Goal: Task Accomplishment & Management: Manage account settings

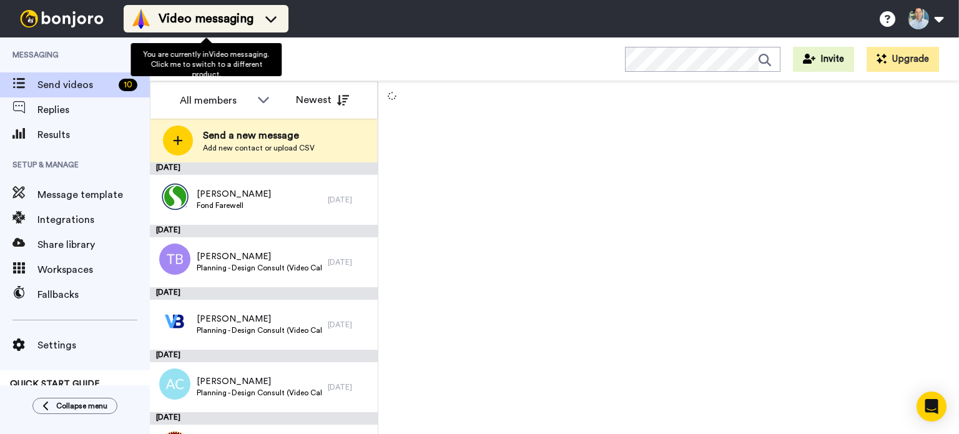
click at [252, 17] on span "Video messaging" at bounding box center [206, 18] width 95 height 17
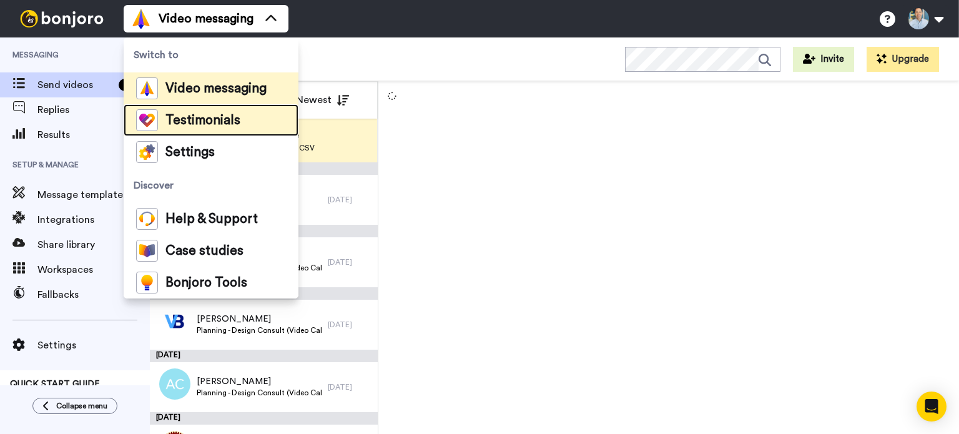
click at [191, 124] on span "Testimonials" at bounding box center [203, 120] width 75 height 12
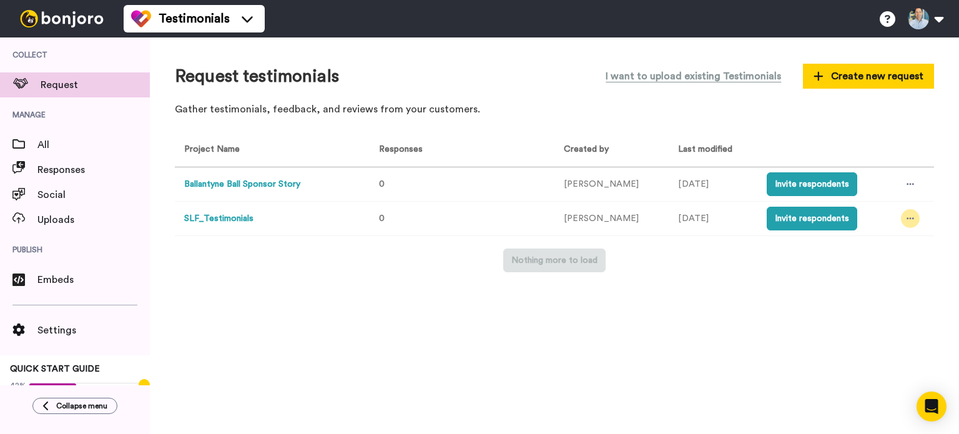
click at [904, 224] on div at bounding box center [910, 218] width 19 height 19
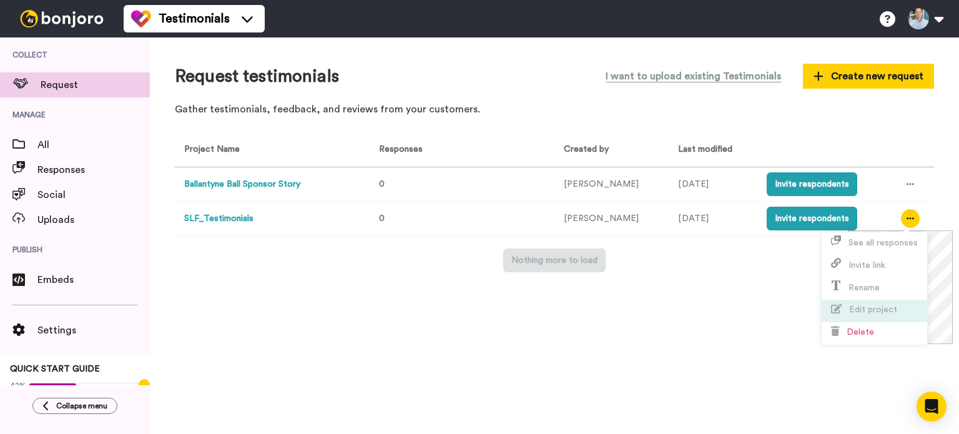
click at [881, 309] on span "Edit project" at bounding box center [873, 309] width 48 height 9
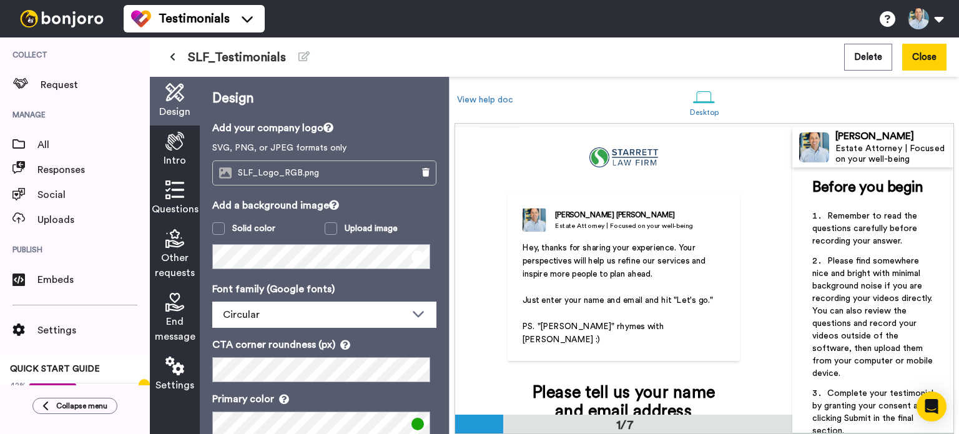
click at [174, 197] on icon at bounding box center [175, 190] width 19 height 19
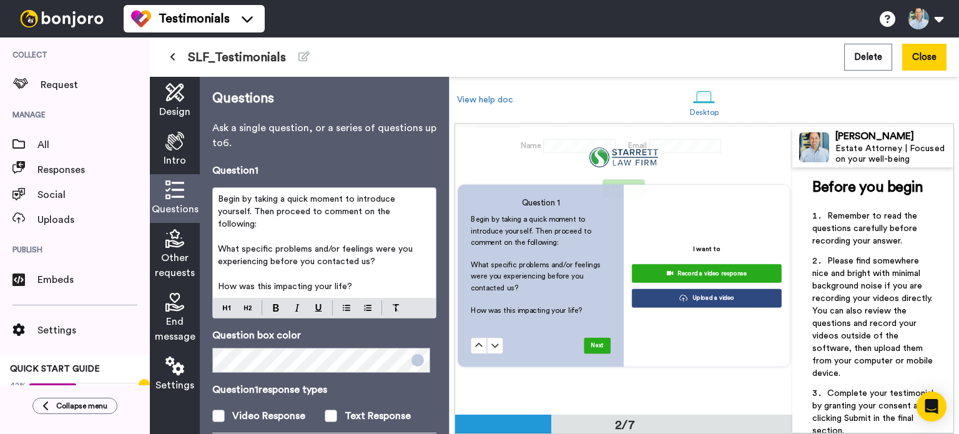
scroll to position [294, 0]
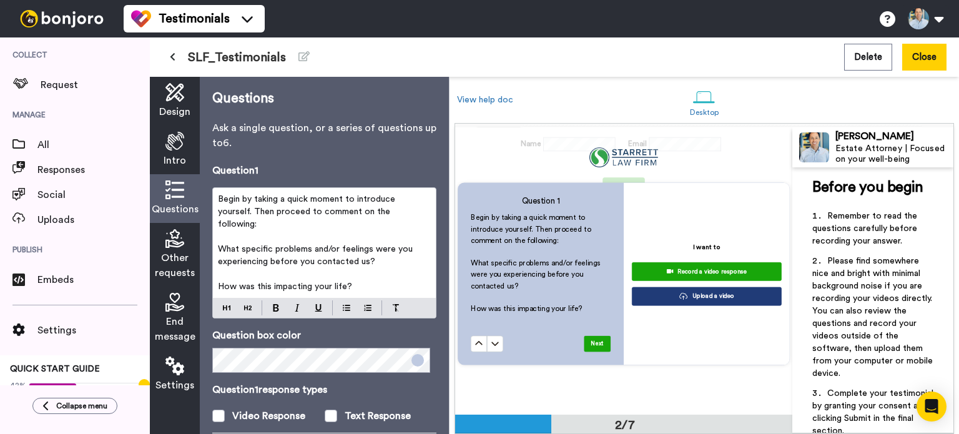
drag, startPoint x: 374, startPoint y: 264, endPoint x: 219, endPoint y: 252, distance: 156.0
click at [219, 252] on p "What specific problems and/or feelings were you experiencing before you contact…" at bounding box center [324, 255] width 213 height 25
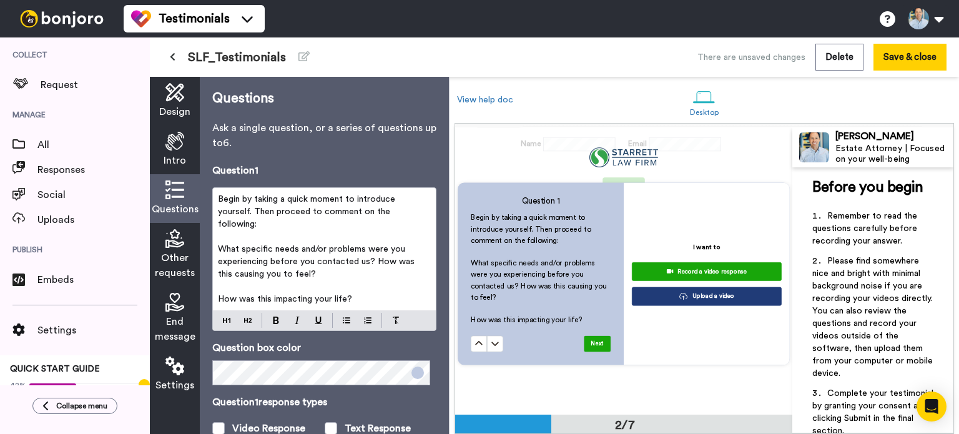
click at [375, 260] on span "What specific needs and/or problems were you experiencing before you contacted …" at bounding box center [317, 262] width 199 height 34
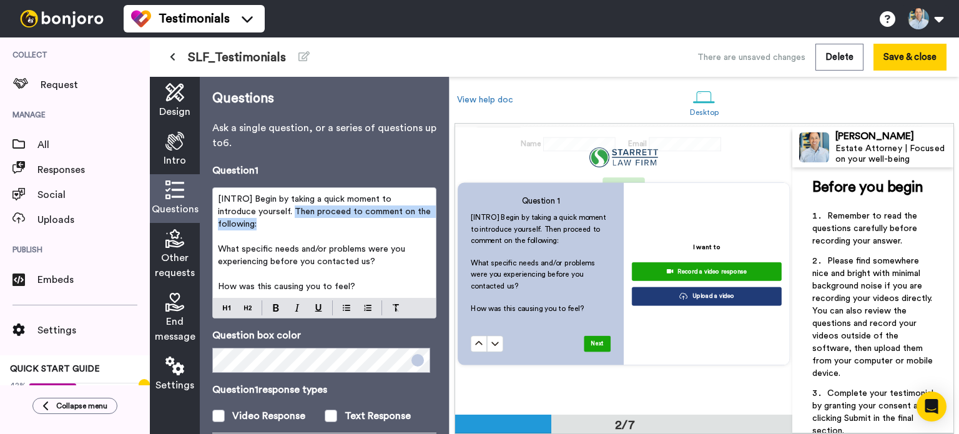
drag, startPoint x: 290, startPoint y: 229, endPoint x: 294, endPoint y: 211, distance: 18.5
click at [294, 211] on p "[INTRO] Begin by taking a quick moment to introduce yourself. Then proceed to c…" at bounding box center [324, 211] width 213 height 37
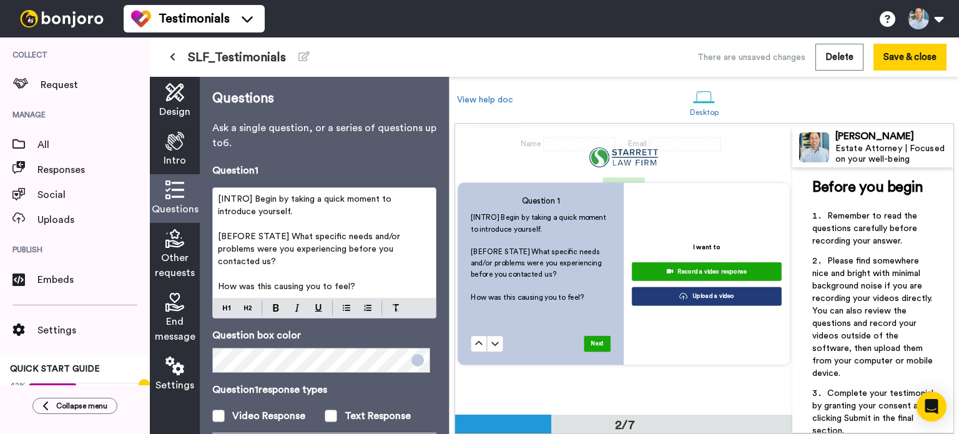
scroll to position [312, 0]
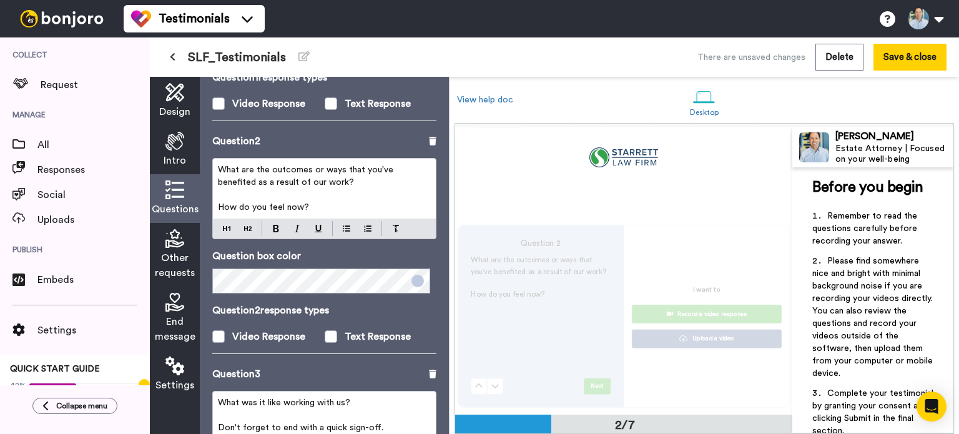
click at [219, 167] on span "What are the outcomes or ways that you've benefited as a result of our work?" at bounding box center [307, 176] width 178 height 21
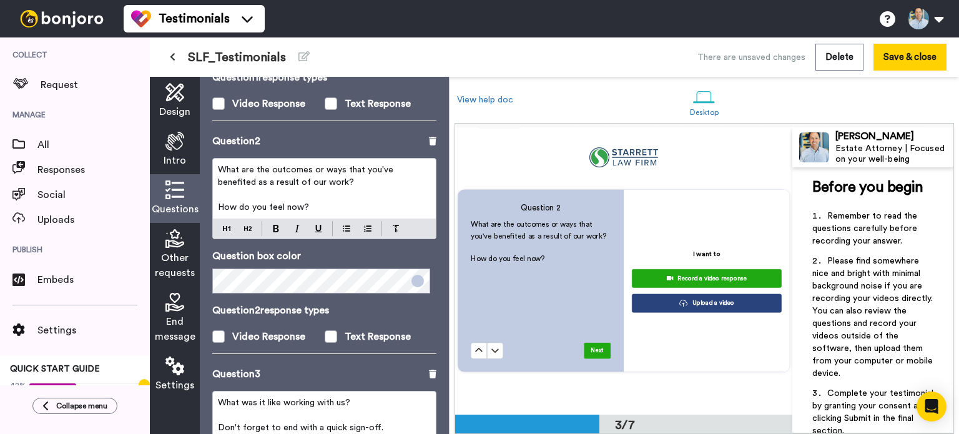
scroll to position [575, 0]
click at [219, 167] on span "What are the outcomes or ways that you've benefited as a result of our work?" at bounding box center [307, 176] width 178 height 21
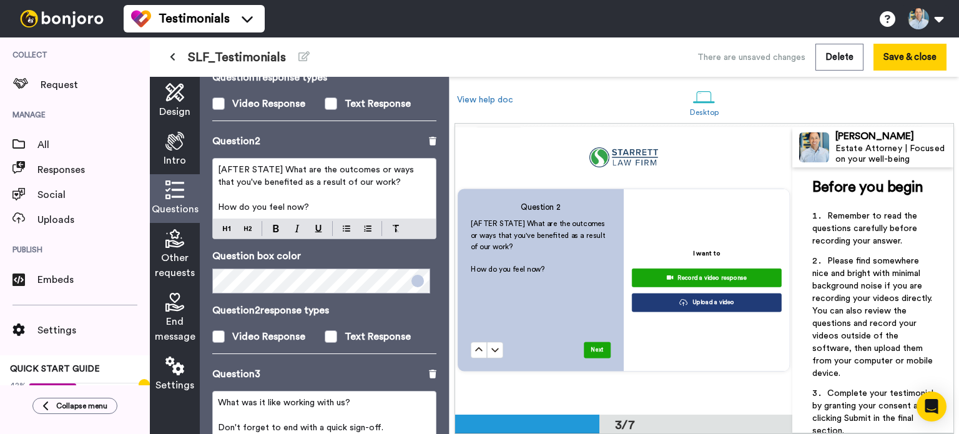
scroll to position [517, 0]
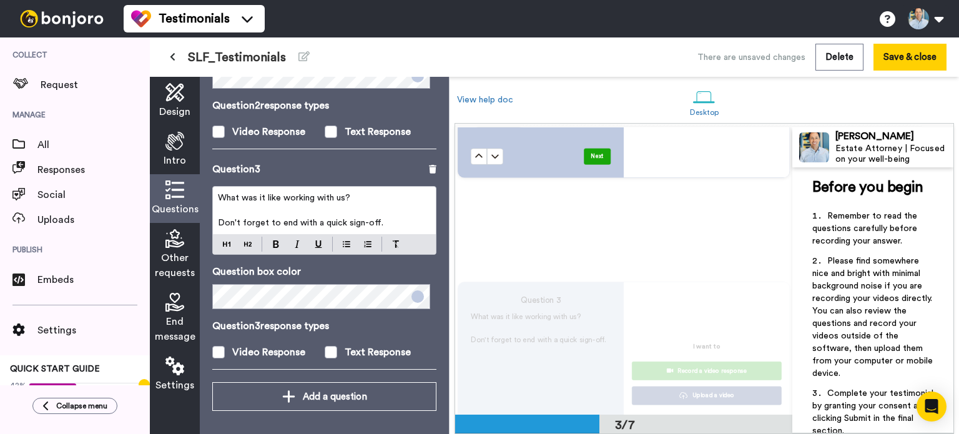
click at [219, 197] on span "What was it like working with us?" at bounding box center [284, 198] width 132 height 9
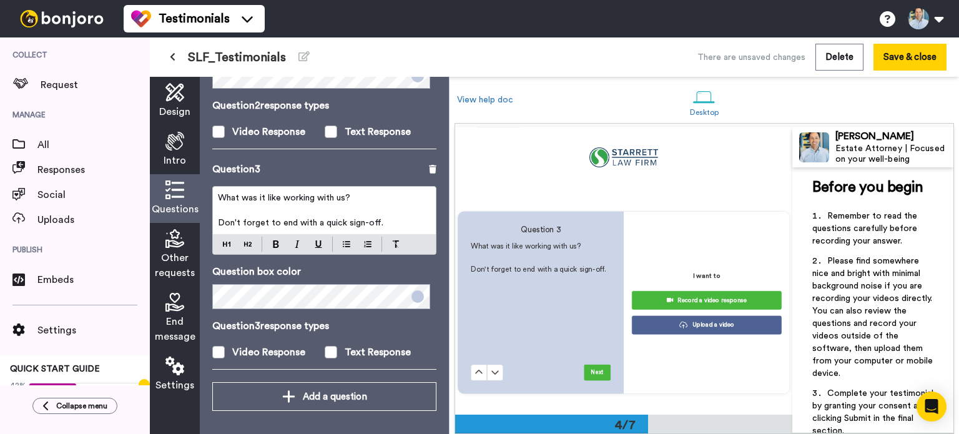
scroll to position [856, 0]
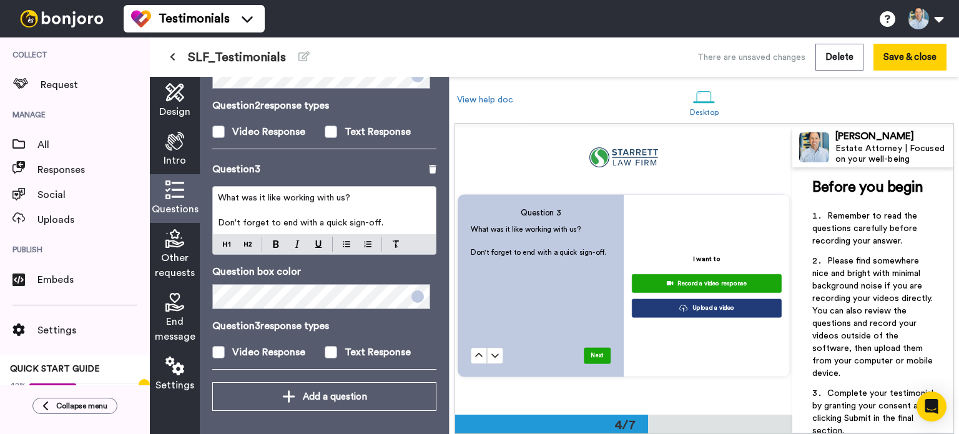
click at [219, 197] on span "What was it like working with us?" at bounding box center [284, 198] width 132 height 9
click at [219, 219] on span "Don't forget to end with a quick sign-off." at bounding box center [301, 223] width 166 height 9
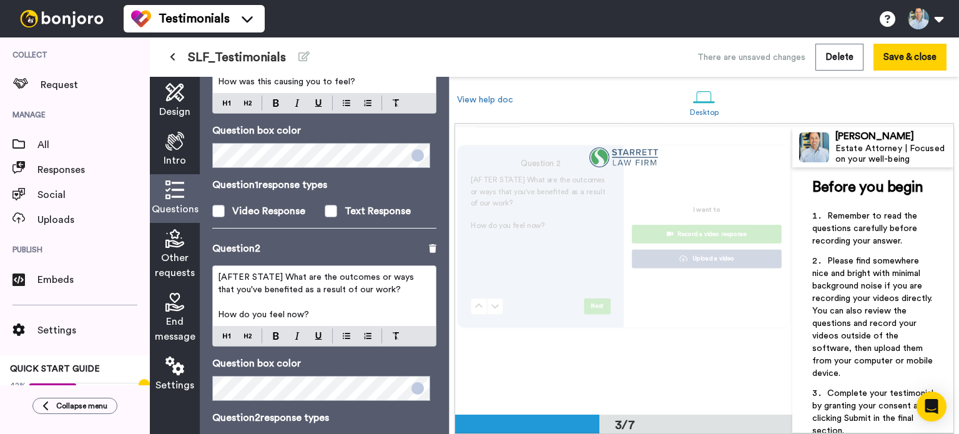
click at [276, 273] on span "[AFTER STATE] What are the outcomes or ways that you've benefited as a result o…" at bounding box center [317, 283] width 199 height 21
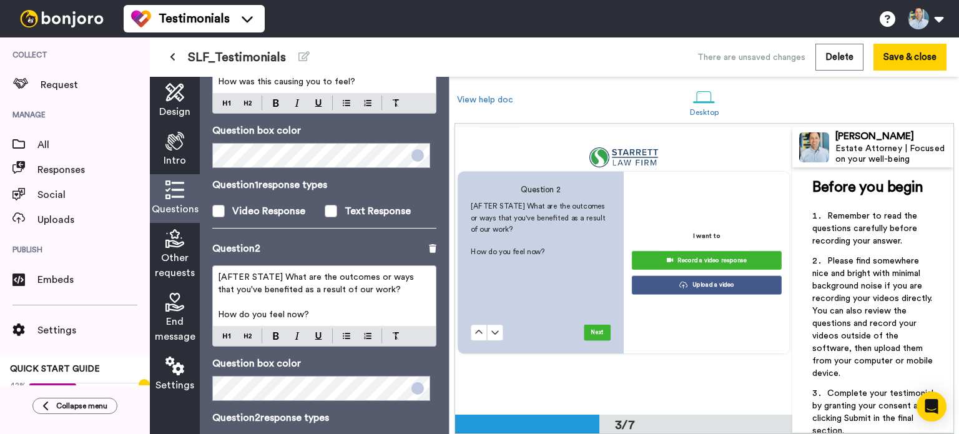
scroll to position [575, 0]
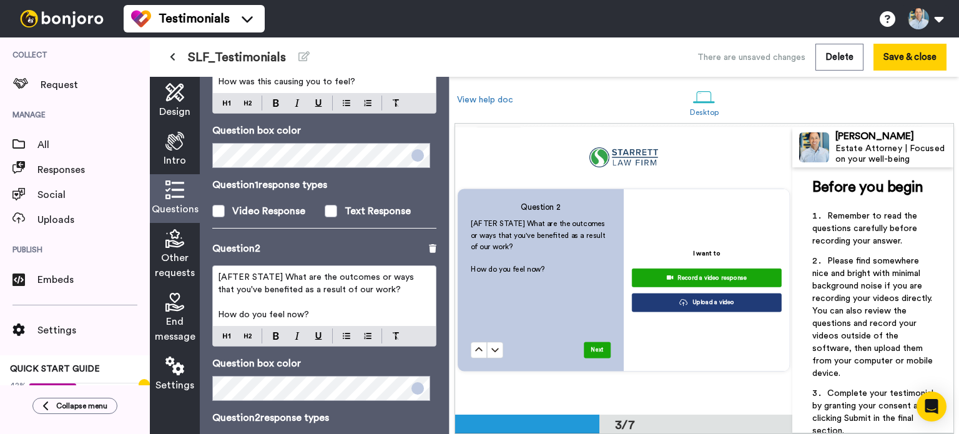
click at [276, 273] on span "[AFTER STATE] What are the outcomes or ways that you've benefited as a result o…" at bounding box center [317, 283] width 199 height 21
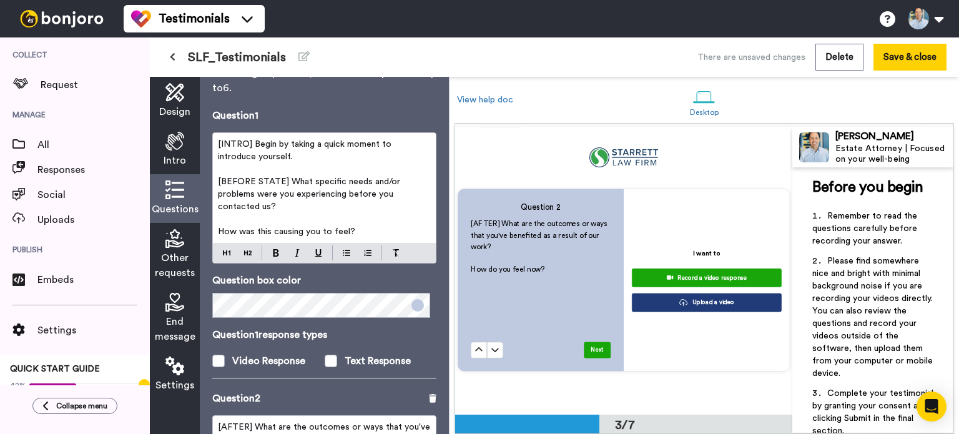
scroll to position [34, 0]
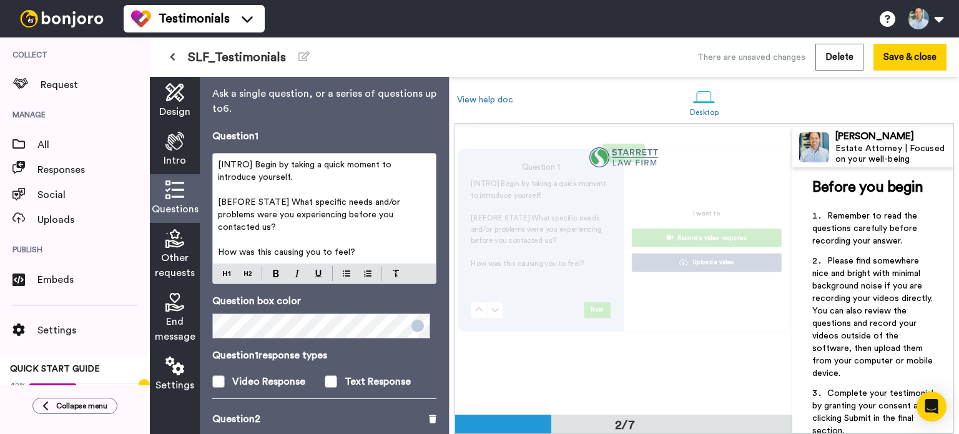
click at [281, 201] on span "[BEFORE STATE] What specific needs and/or problems were you experiencing before…" at bounding box center [310, 215] width 185 height 34
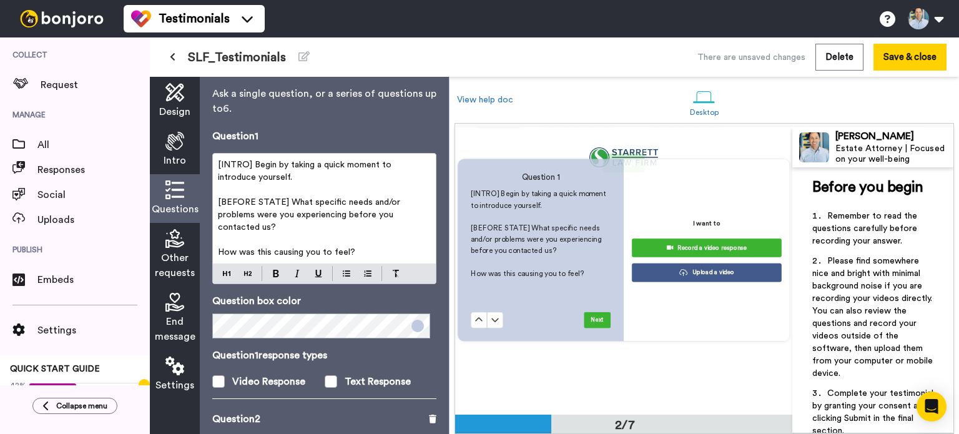
scroll to position [294, 0]
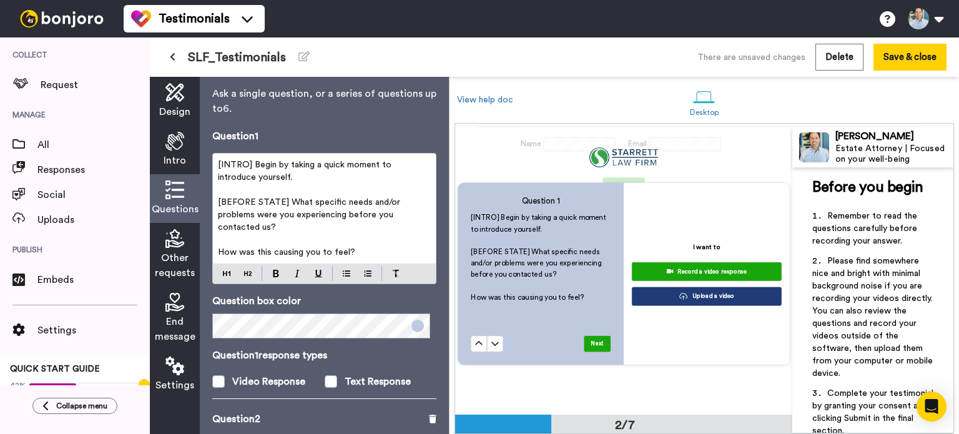
click at [281, 201] on span "[BEFORE STATE] What specific needs and/or problems were you experiencing before…" at bounding box center [310, 215] width 185 height 34
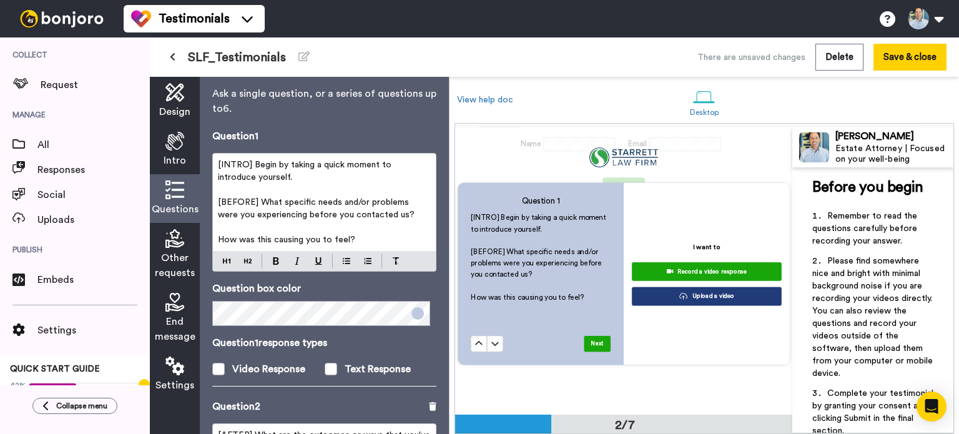
click at [402, 200] on span "[BEFORE] What specific needs and/or problems were you experiencing before you c…" at bounding box center [316, 208] width 197 height 21
drag, startPoint x: 387, startPoint y: 217, endPoint x: 260, endPoint y: 202, distance: 128.3
click at [260, 202] on p "[BEFORE] What specific needs and/or concerns were you facing before you contact…" at bounding box center [324, 208] width 213 height 25
copy span "What specific needs and/or concerns were you facing before you contacted us?"
click at [390, 234] on p "How was this causing you to feel?" at bounding box center [324, 240] width 213 height 12
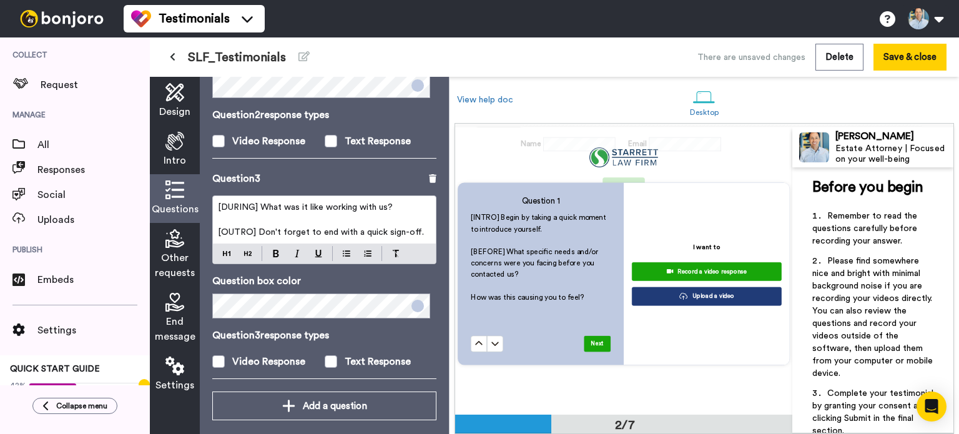
scroll to position [505, 0]
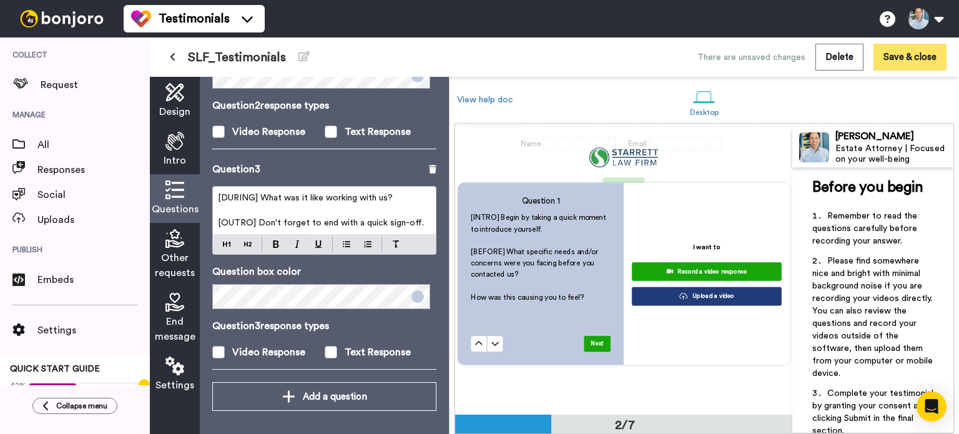
click at [913, 61] on button "Save & close" at bounding box center [910, 57] width 73 height 27
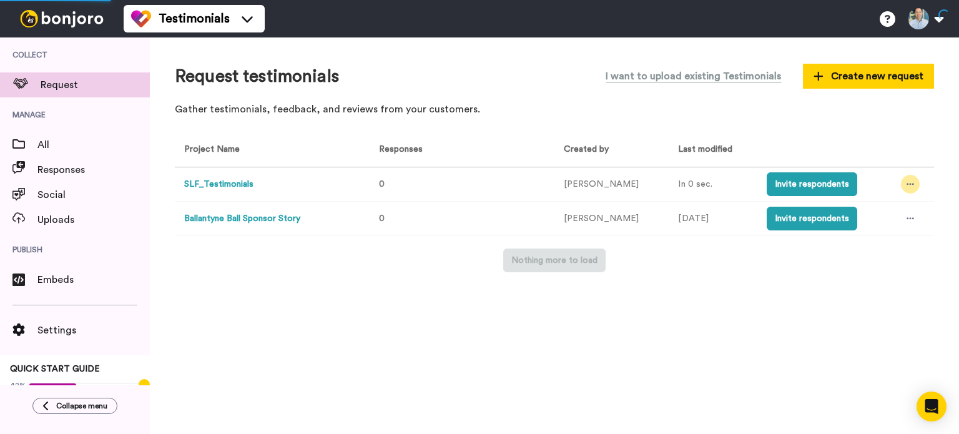
click at [908, 185] on icon at bounding box center [910, 184] width 7 height 9
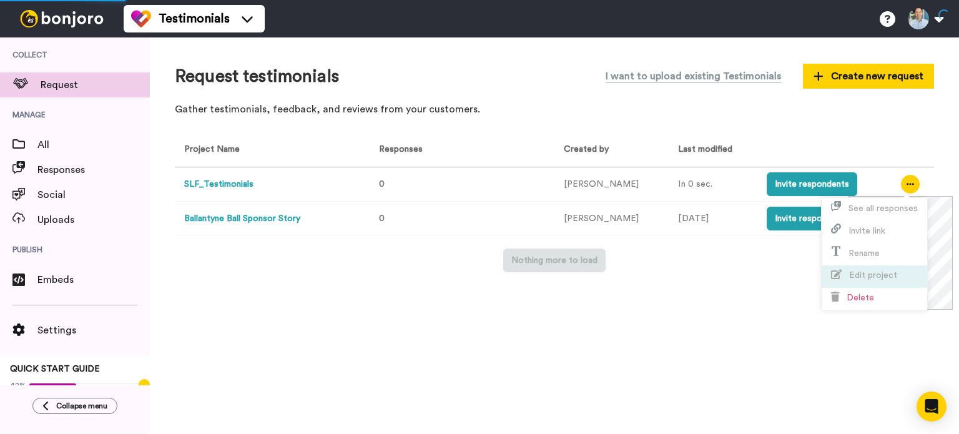
click at [877, 272] on span "Edit project" at bounding box center [873, 275] width 48 height 9
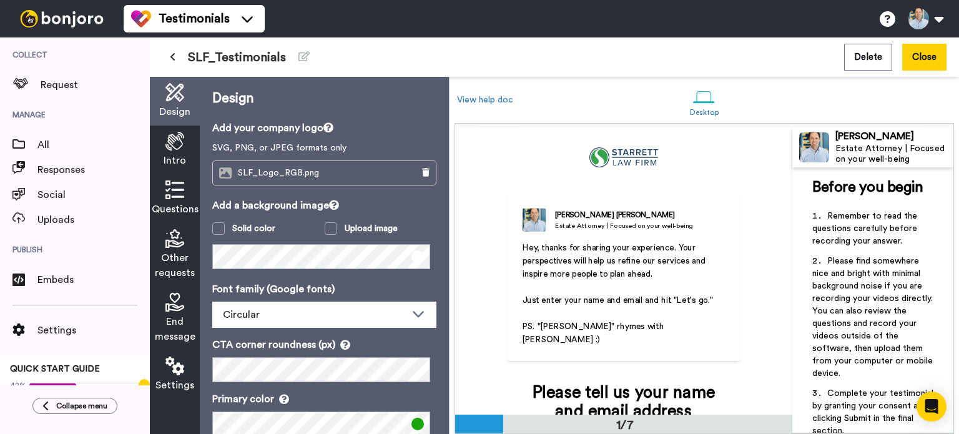
scroll to position [135, 0]
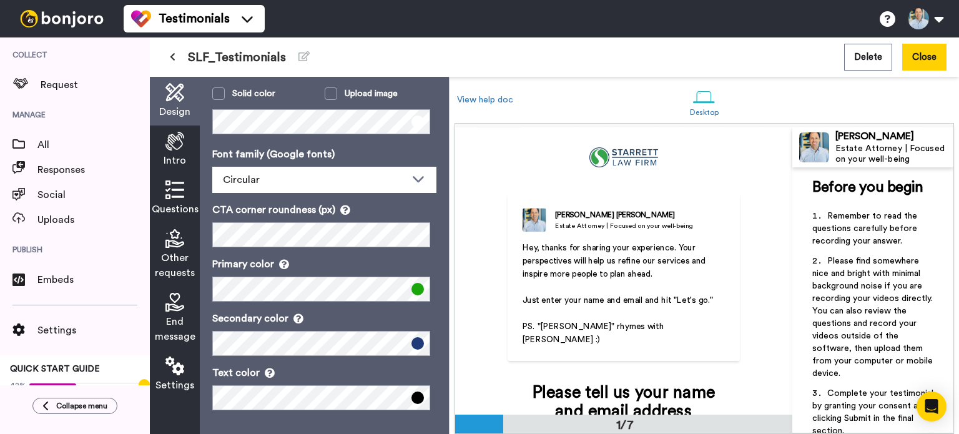
click at [177, 189] on icon at bounding box center [175, 190] width 19 height 19
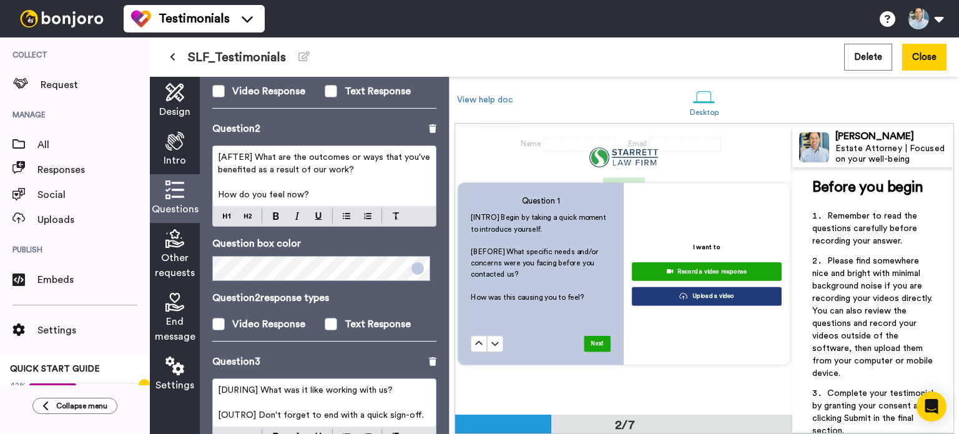
scroll to position [0, 0]
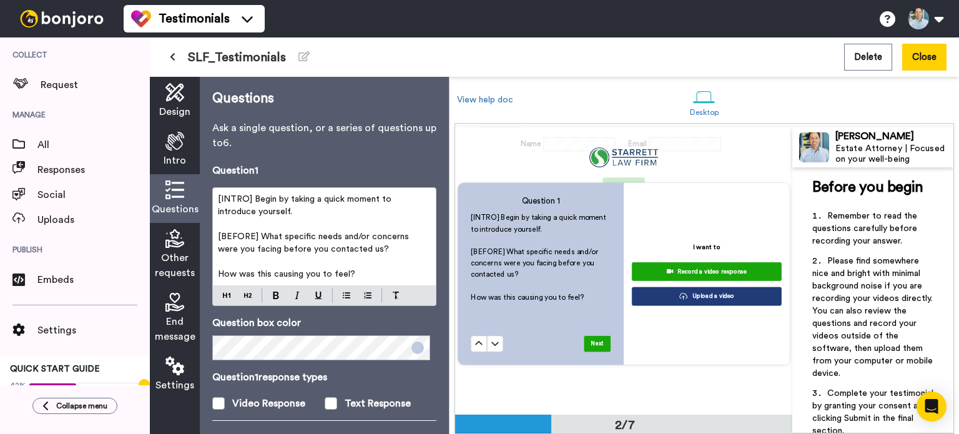
click at [253, 273] on span "How was this causing you to feel?" at bounding box center [286, 274] width 137 height 9
click at [344, 271] on p "How did this cause you to feel?" at bounding box center [324, 274] width 213 height 12
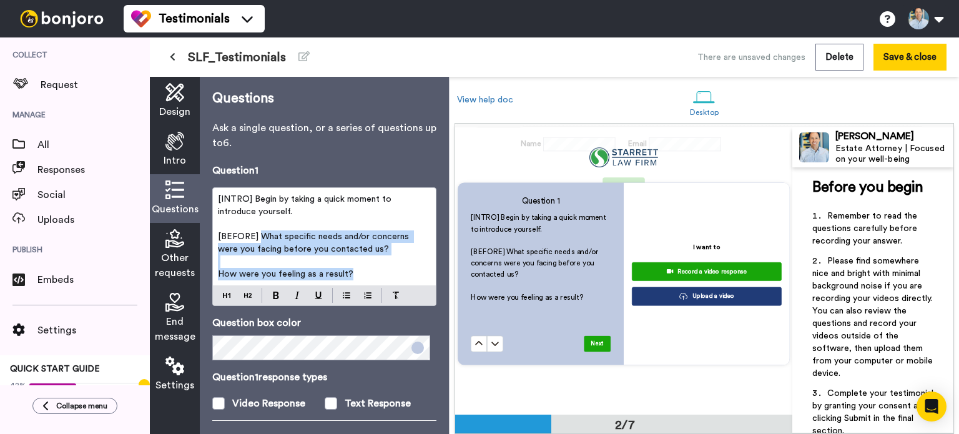
drag, startPoint x: 359, startPoint y: 277, endPoint x: 260, endPoint y: 237, distance: 107.1
click at [260, 237] on div "[INTRO] Begin by taking a quick moment to introduce yourself. ﻿ [BEFORE] What s…" at bounding box center [324, 236] width 223 height 97
copy div "What specific needs and/or concerns were you facing before you contacted us? ﻿ …"
click at [380, 267] on p "﻿" at bounding box center [324, 261] width 213 height 12
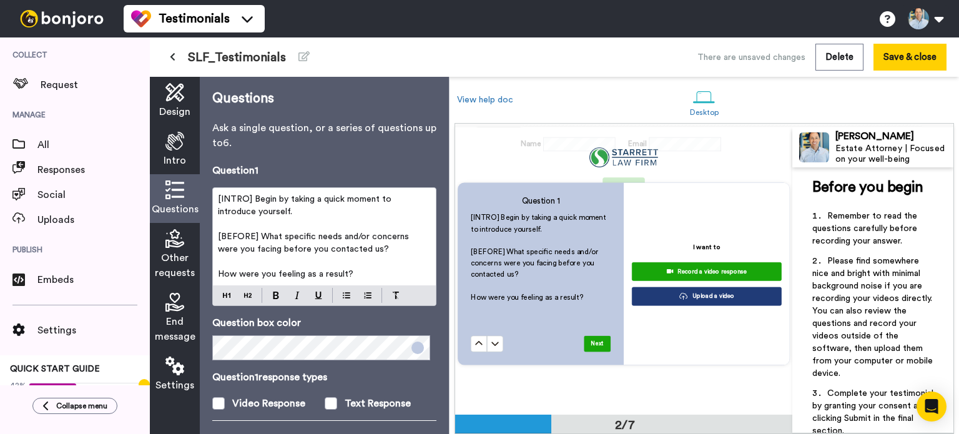
scroll to position [312, 0]
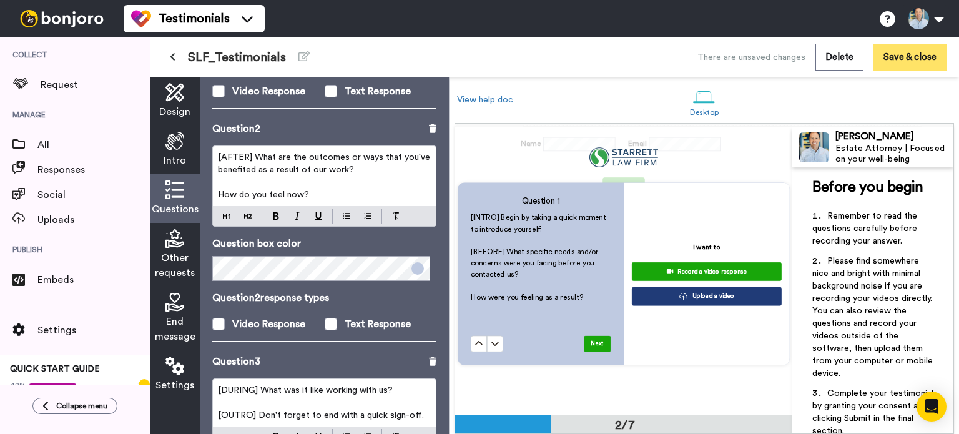
click at [917, 57] on button "Save & close" at bounding box center [910, 57] width 73 height 27
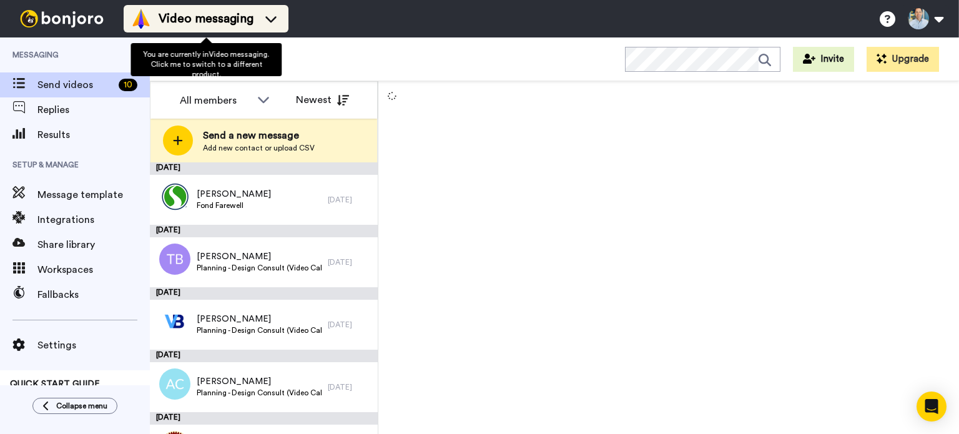
click at [252, 31] on li "Video messaging" at bounding box center [206, 18] width 165 height 27
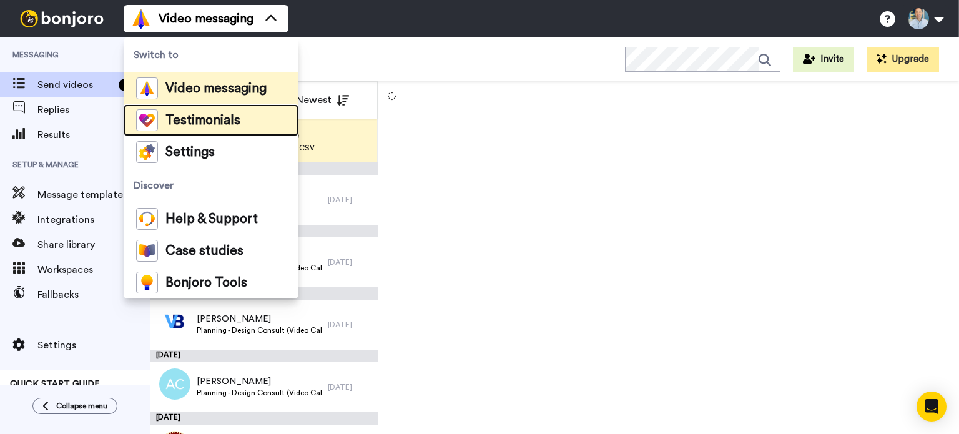
click at [195, 119] on span "Testimonials" at bounding box center [203, 120] width 75 height 12
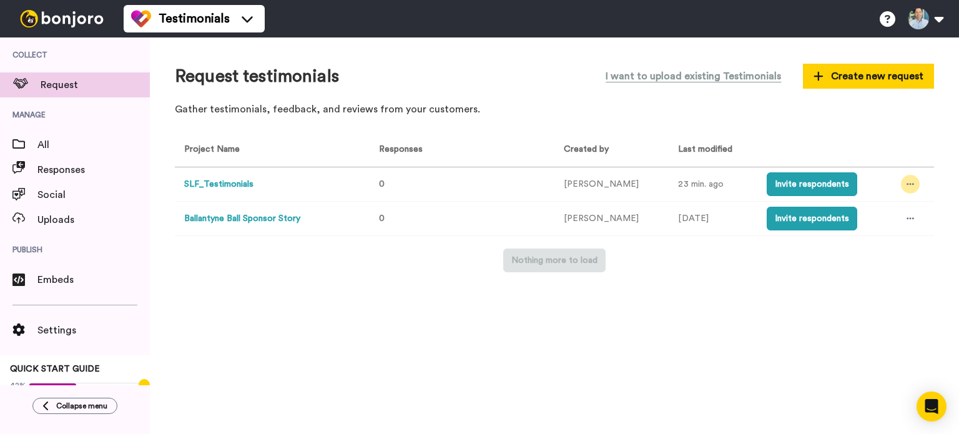
click at [908, 187] on icon at bounding box center [910, 184] width 7 height 9
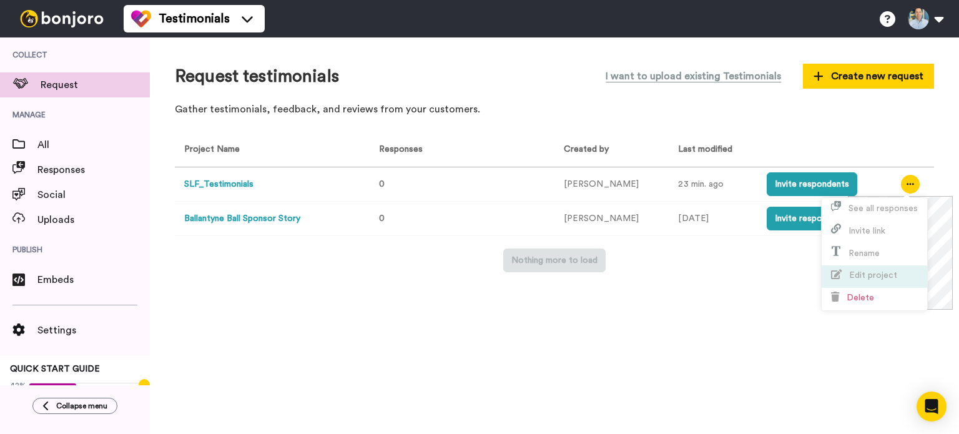
click at [881, 282] on li "Edit project" at bounding box center [875, 276] width 106 height 22
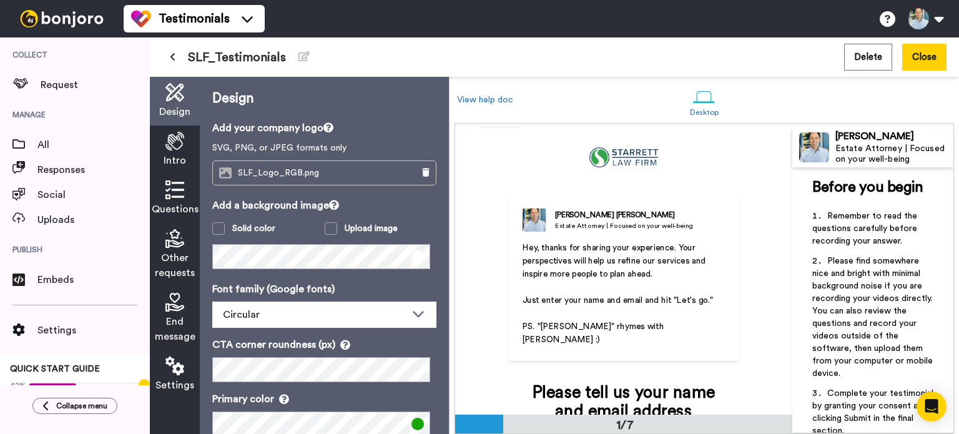
click at [175, 201] on div "Questions" at bounding box center [175, 198] width 50 height 49
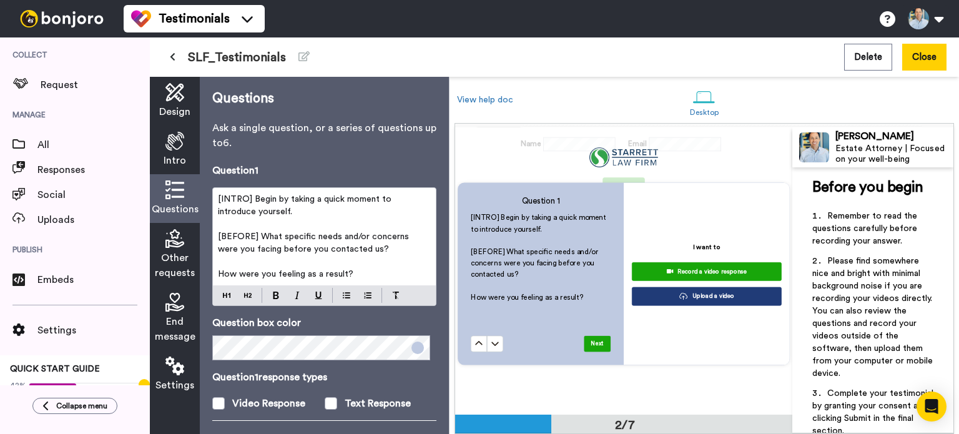
scroll to position [312, 0]
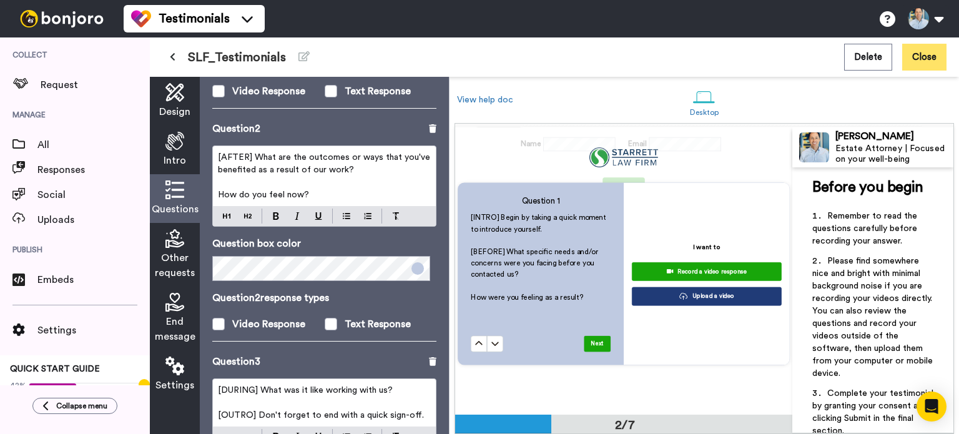
click at [931, 58] on button "Close" at bounding box center [925, 57] width 44 height 27
